Goal: Task Accomplishment & Management: Use online tool/utility

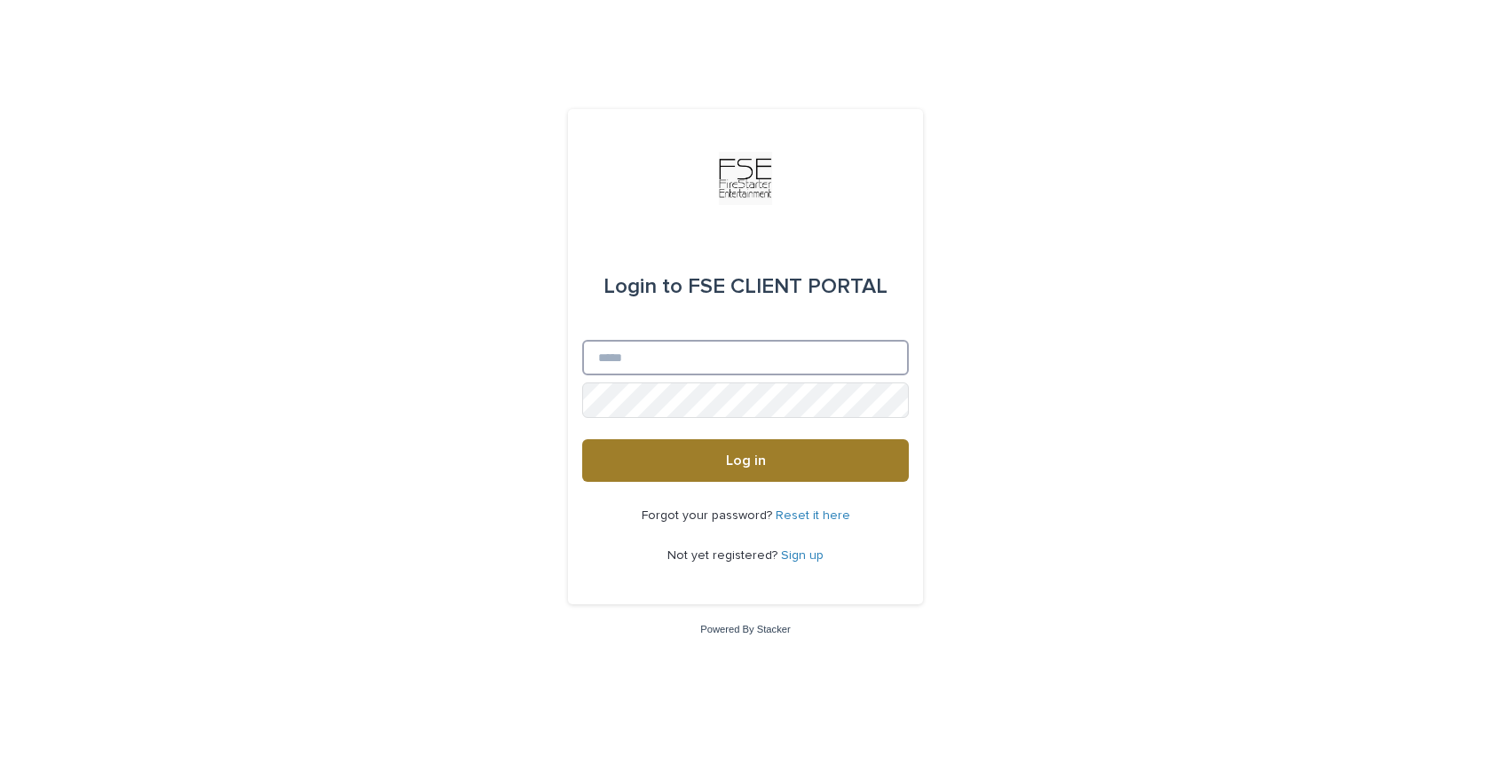
type input "**********"
click at [683, 470] on button "Log in" at bounding box center [745, 460] width 327 height 43
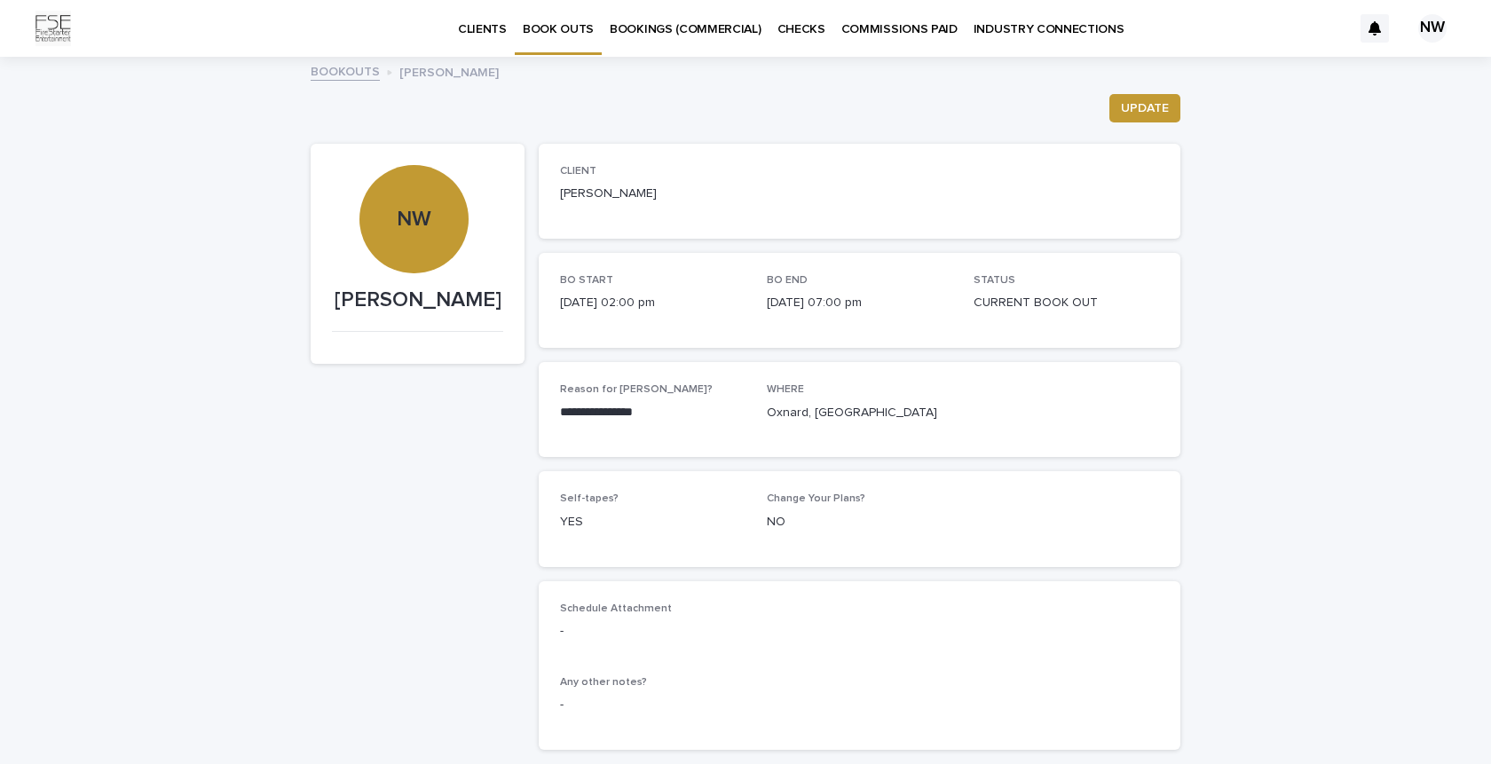
click at [567, 28] on p "BOOK OUTS" at bounding box center [558, 18] width 71 height 37
